Goal: Task Accomplishment & Management: Use online tool/utility

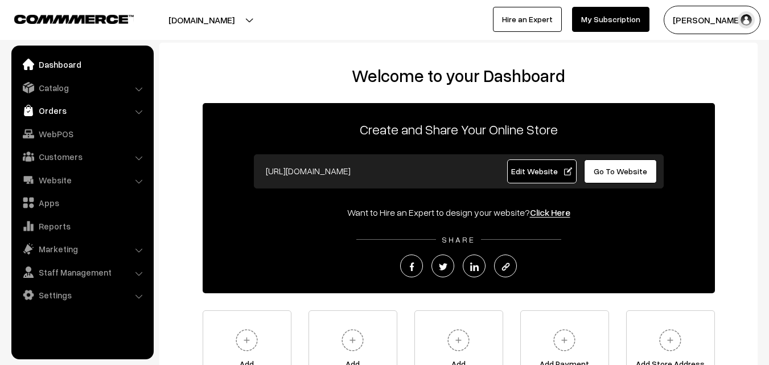
click at [73, 110] on link "Orders" at bounding box center [81, 110] width 135 height 20
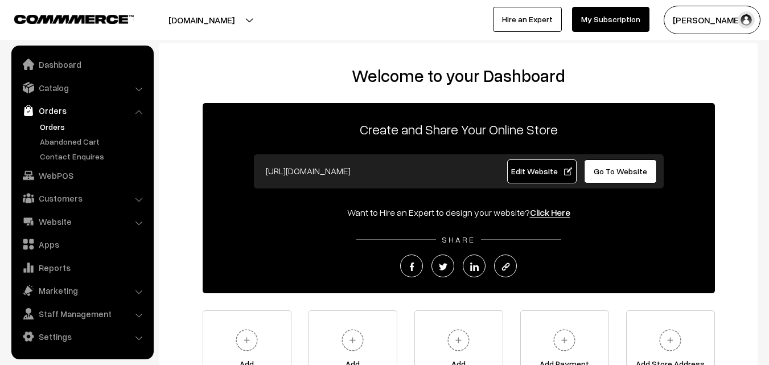
click at [56, 126] on link "Orders" at bounding box center [93, 127] width 113 height 12
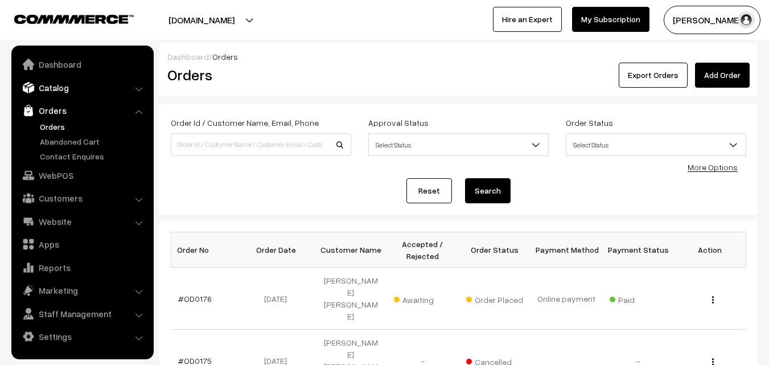
click at [51, 93] on link "Catalog" at bounding box center [81, 87] width 135 height 20
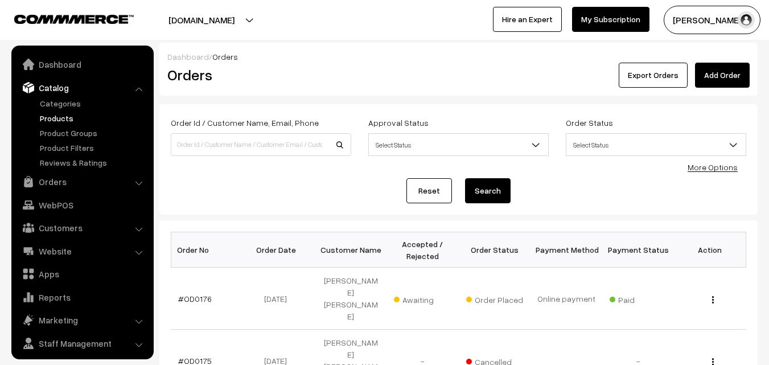
click at [57, 118] on link "Products" at bounding box center [93, 118] width 113 height 12
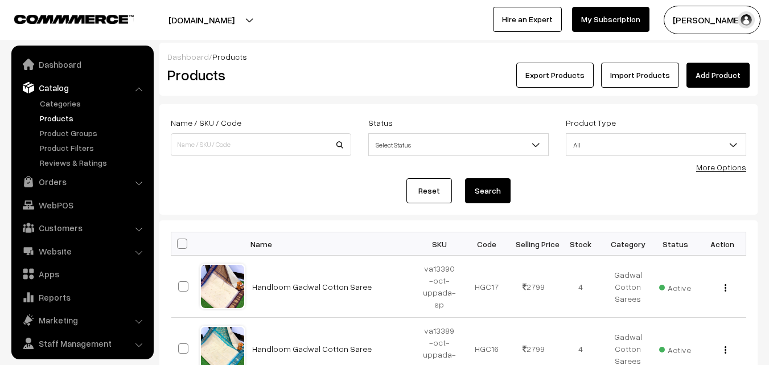
scroll to position [28, 0]
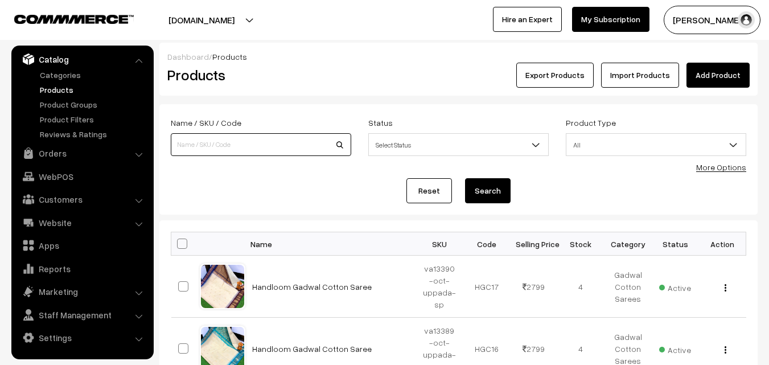
paste input "va6838-mar-banaras-za"
type input "va6838-mar-banaras-za"
click at [498, 189] on button "Search" at bounding box center [488, 190] width 46 height 25
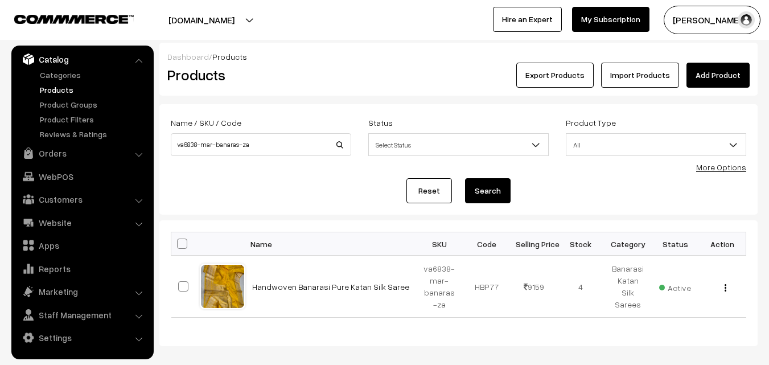
scroll to position [55, 0]
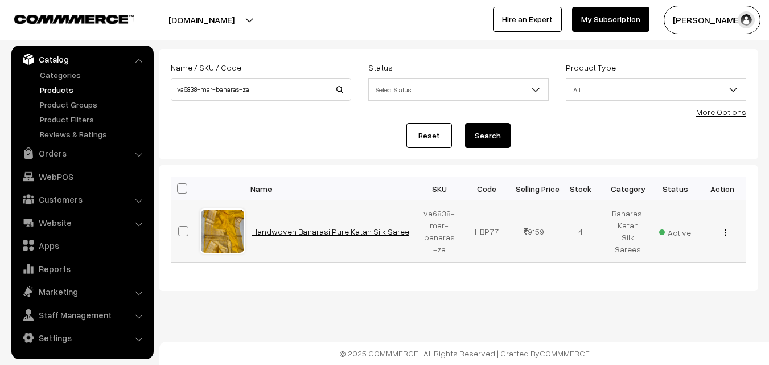
click at [324, 233] on link "Handwoven Banarasi Pure Katan Silk Saree" at bounding box center [330, 232] width 157 height 10
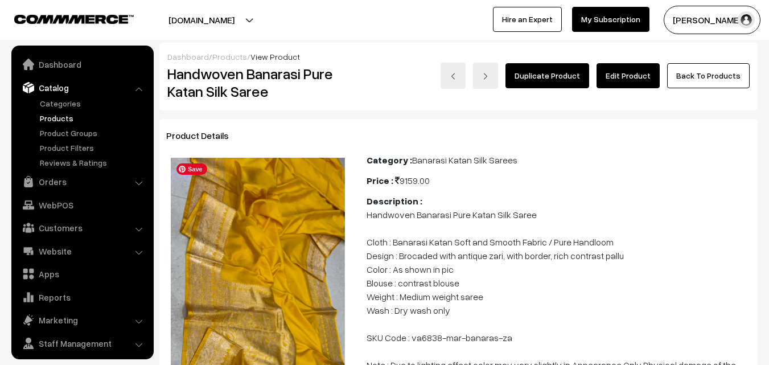
scroll to position [28, 0]
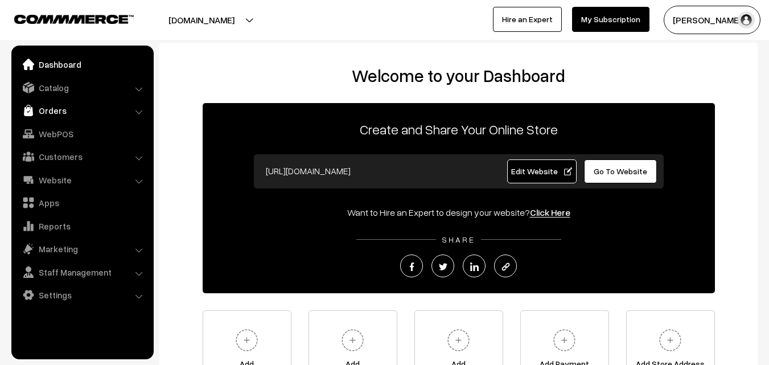
click at [59, 113] on link "Orders" at bounding box center [81, 110] width 135 height 20
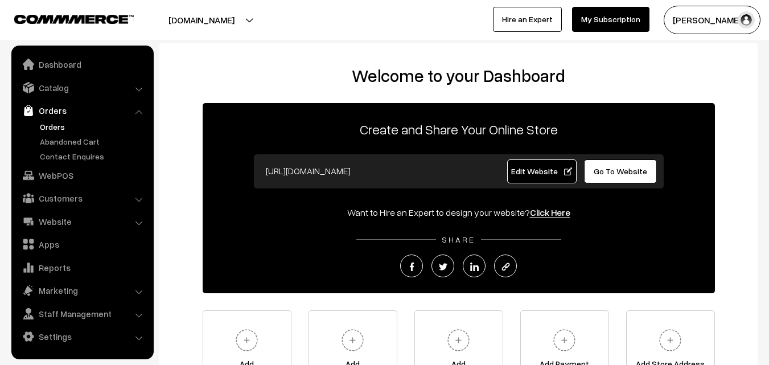
click at [58, 125] on link "Orders" at bounding box center [93, 127] width 113 height 12
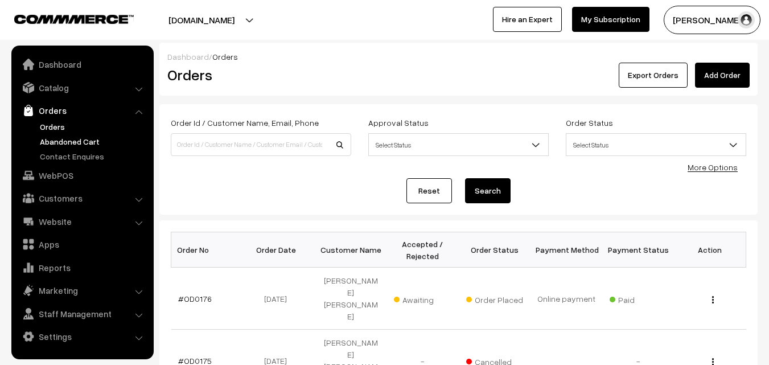
click at [56, 139] on link "Abandoned Cart" at bounding box center [93, 141] width 113 height 12
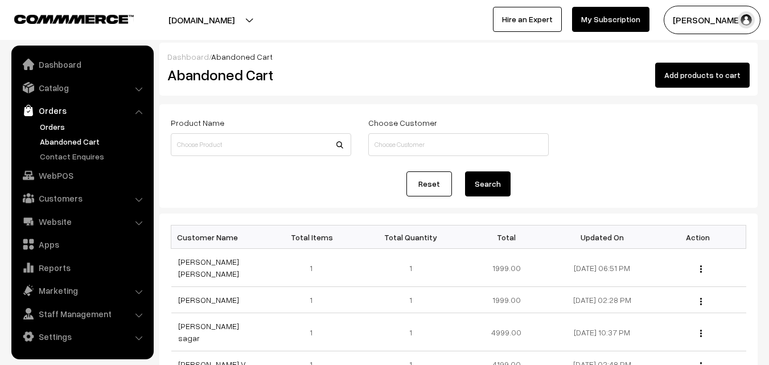
click at [51, 127] on link "Orders" at bounding box center [93, 127] width 113 height 12
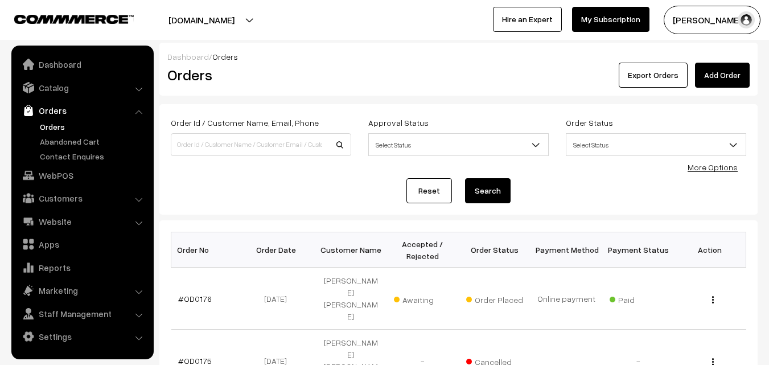
click at [51, 127] on link "Orders" at bounding box center [93, 127] width 113 height 12
click at [58, 138] on link "Abandoned Cart" at bounding box center [93, 141] width 113 height 12
